Goal: Transaction & Acquisition: Download file/media

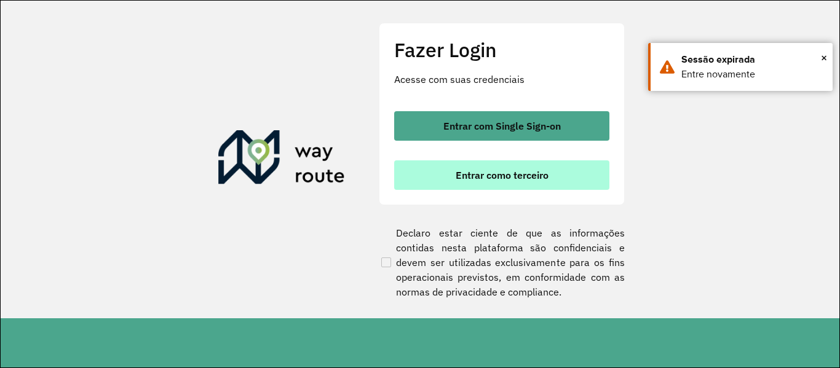
click at [500, 168] on button "Entrar como terceiro" at bounding box center [501, 175] width 215 height 30
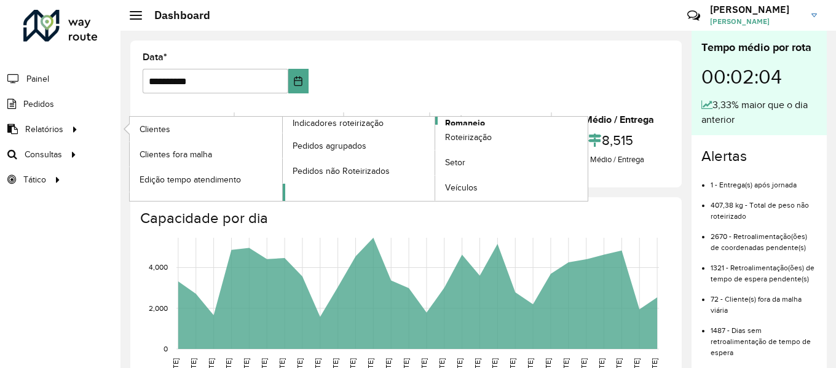
click at [457, 121] on span "Romaneio" at bounding box center [465, 123] width 40 height 13
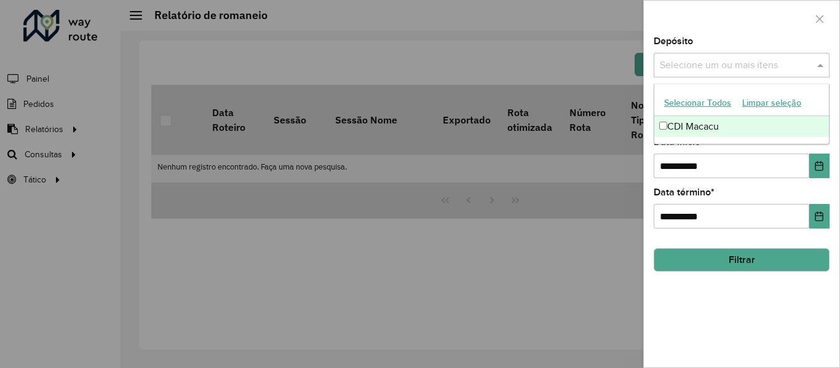
click at [715, 57] on div "Selecione um ou mais itens" at bounding box center [742, 65] width 176 height 25
click at [679, 126] on div "CDI Macacu" at bounding box center [741, 126] width 175 height 21
click at [747, 260] on button "Filtrar" at bounding box center [742, 259] width 176 height 23
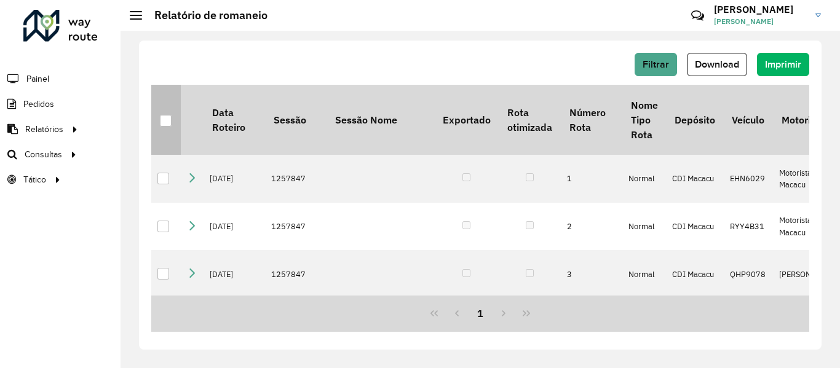
click at [163, 119] on div at bounding box center [166, 121] width 12 height 12
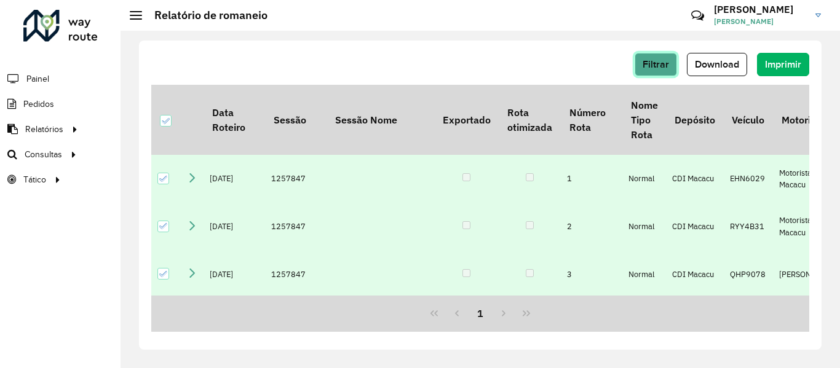
click at [660, 58] on button "Filtrar" at bounding box center [655, 64] width 42 height 23
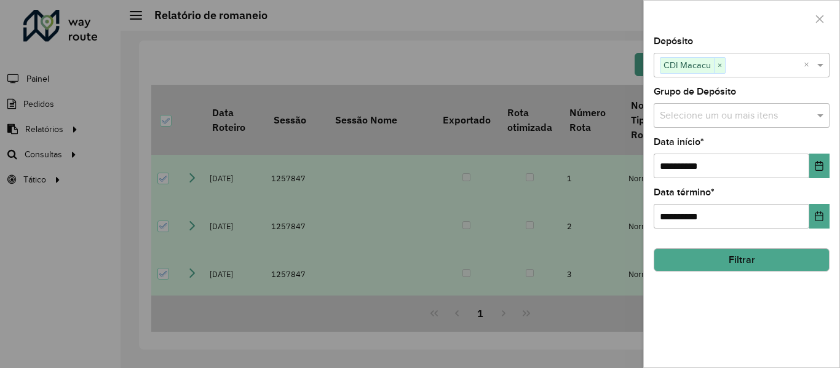
click at [762, 264] on button "Filtrar" at bounding box center [742, 259] width 176 height 23
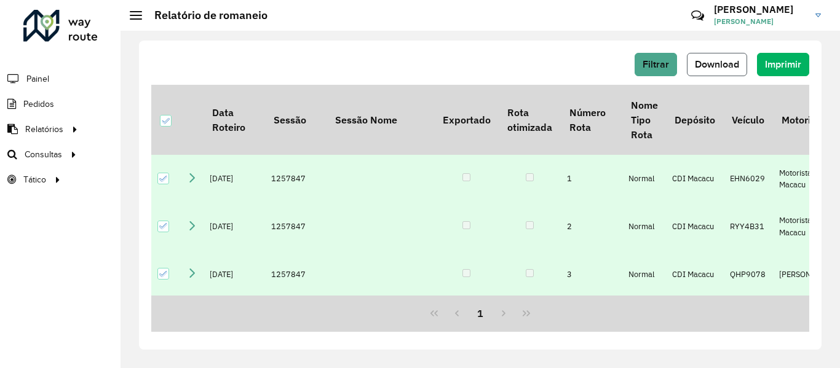
click at [727, 57] on button "Download" at bounding box center [717, 64] width 60 height 23
